Goal: Transaction & Acquisition: Purchase product/service

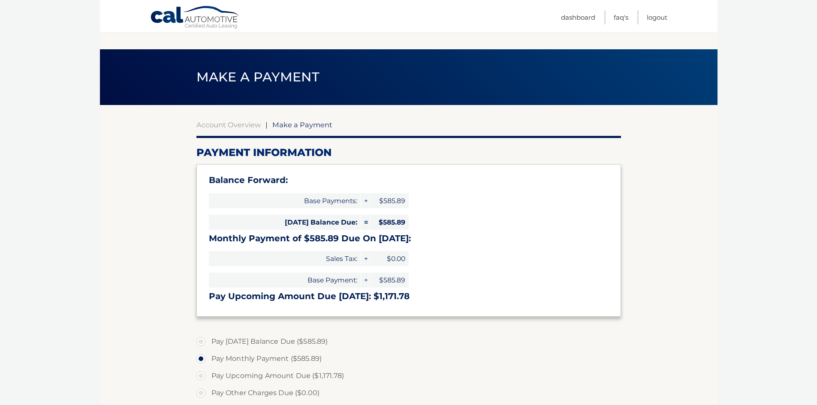
select select "MmFhNjU2MTgtZTNkMi00NTNjLWE3MzgtOGE3MzQwOTUwY2E5"
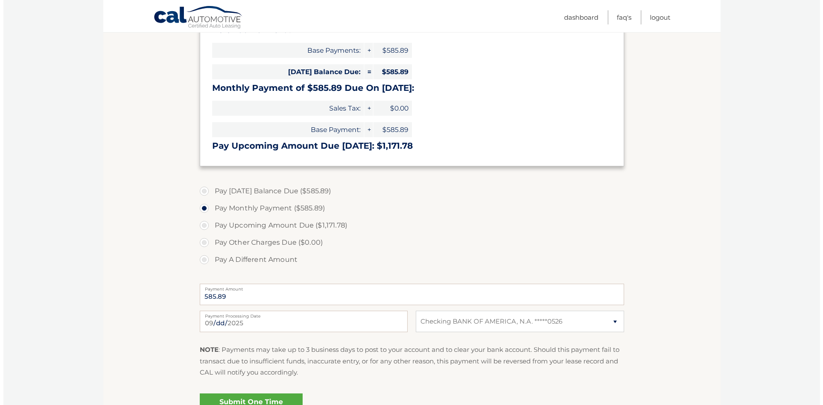
scroll to position [172, 0]
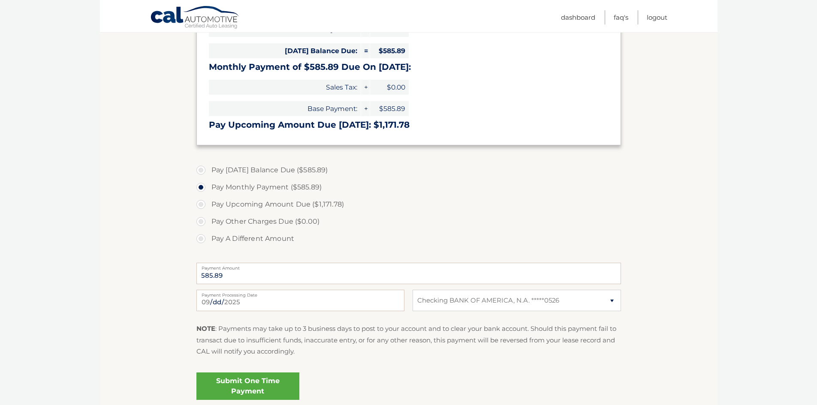
click at [257, 389] on link "Submit One Time Payment" at bounding box center [247, 386] width 103 height 27
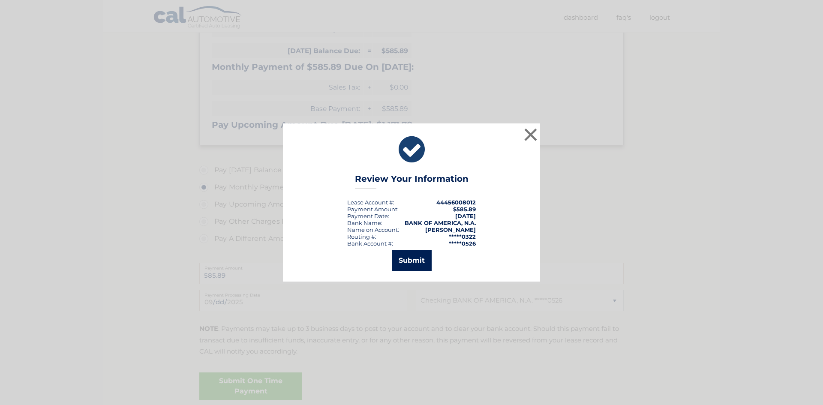
click at [417, 261] on button "Submit" at bounding box center [412, 260] width 40 height 21
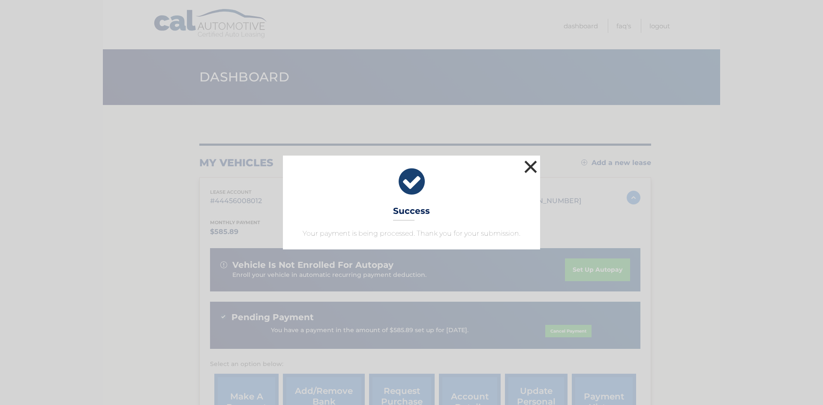
click at [530, 168] on button "×" at bounding box center [530, 166] width 17 height 17
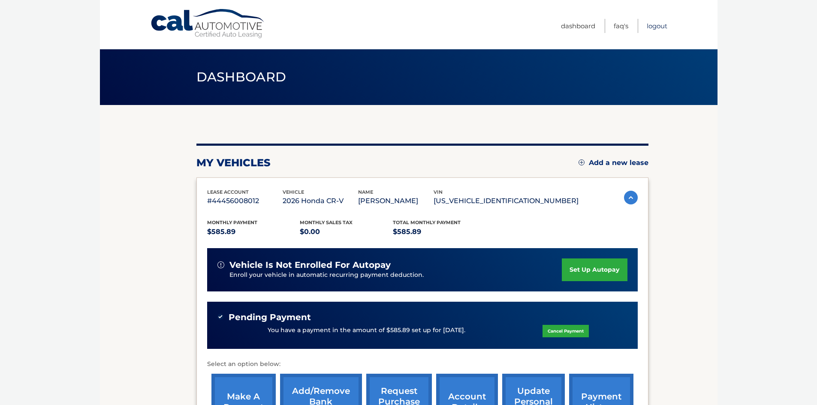
click at [654, 27] on link "Logout" at bounding box center [657, 26] width 21 height 14
